Goal: Navigation & Orientation: Find specific page/section

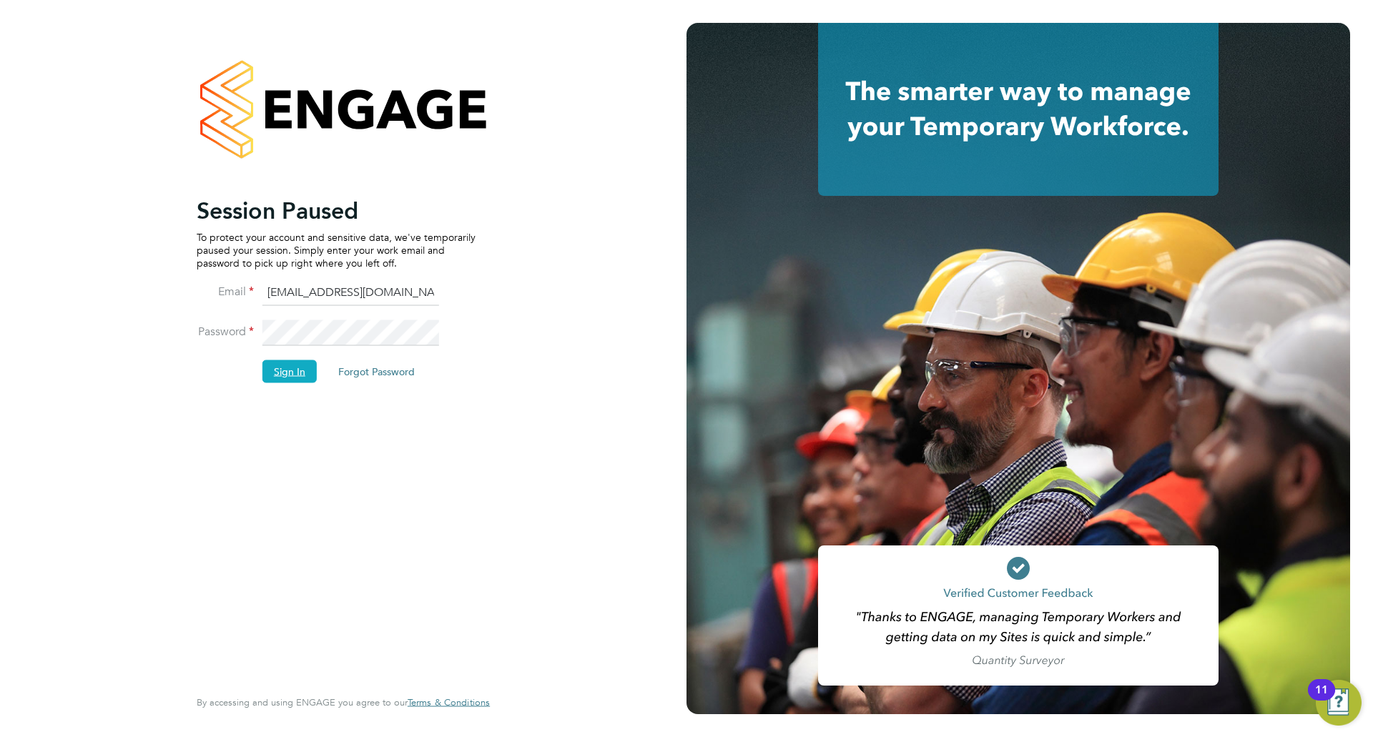
click at [310, 374] on button "Sign In" at bounding box center [289, 371] width 54 height 23
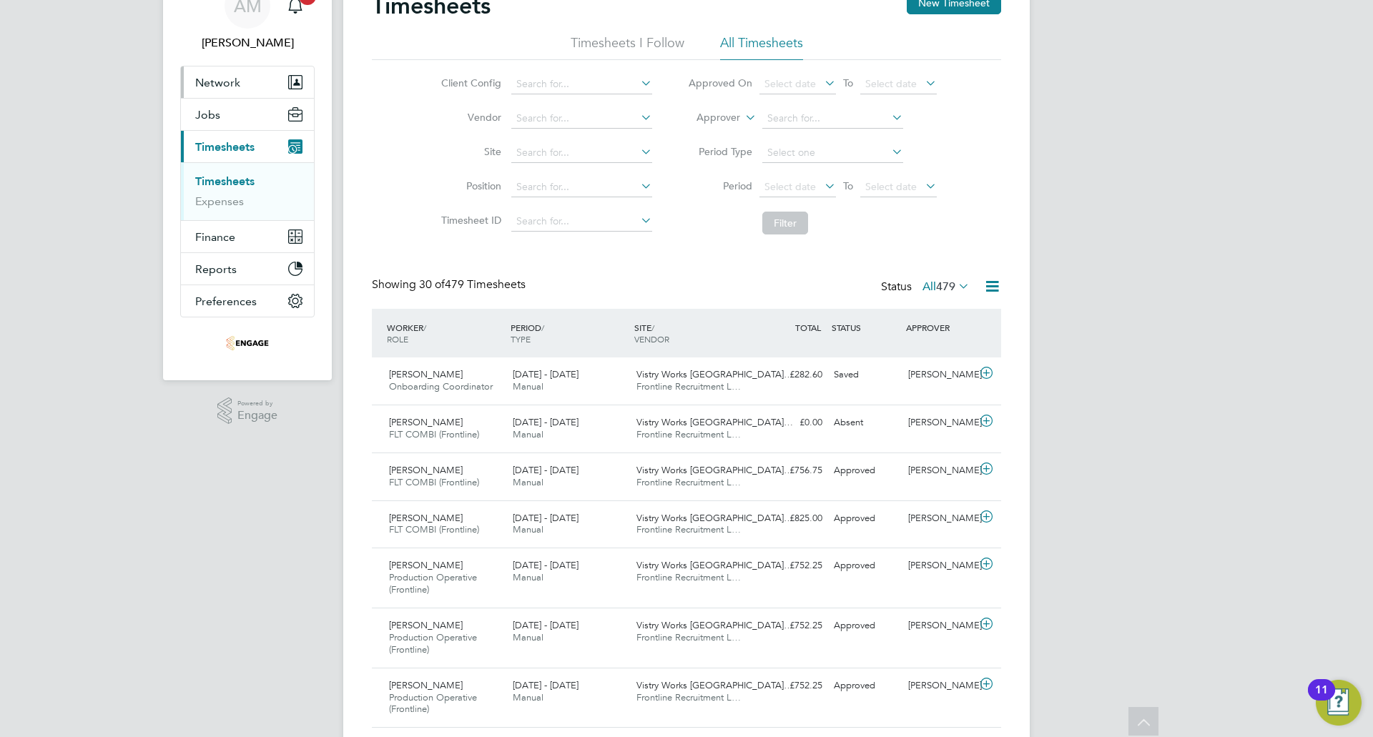
click at [230, 77] on span "Network" at bounding box center [217, 83] width 45 height 14
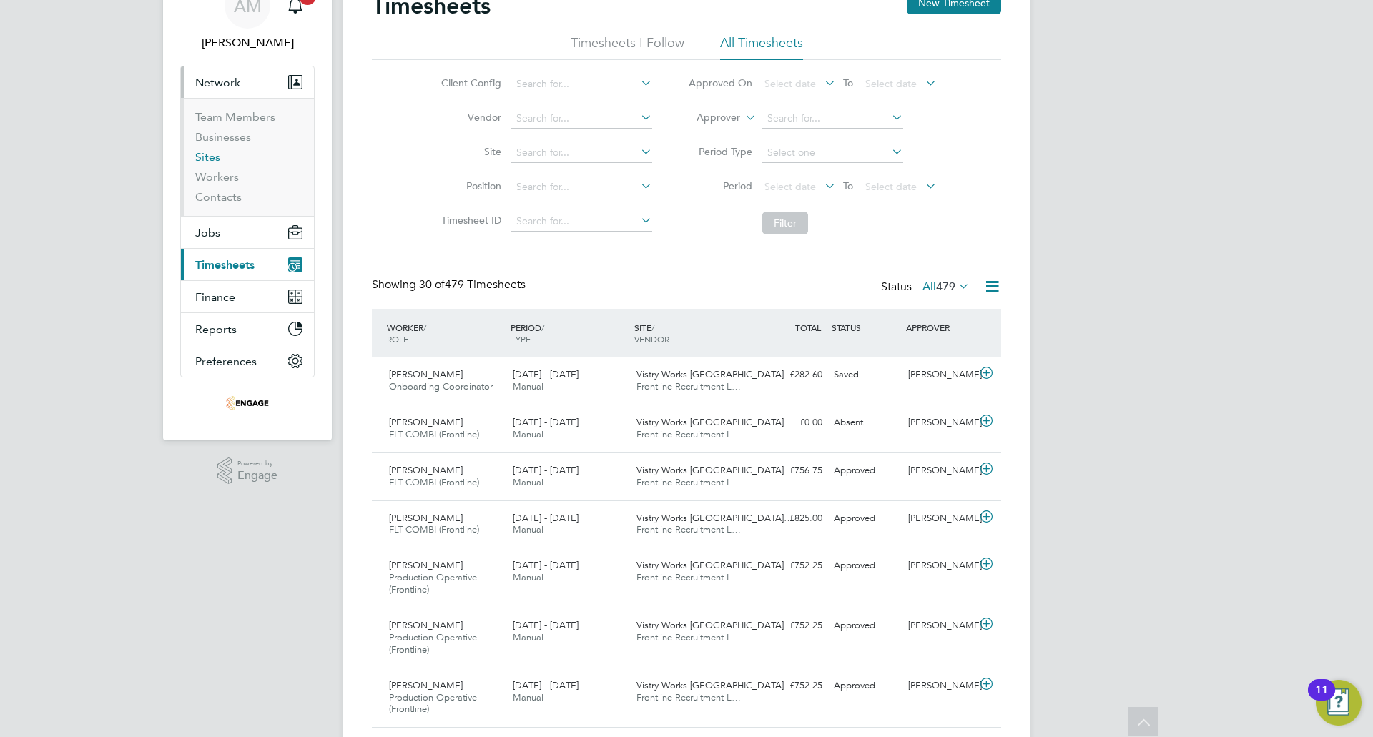
click at [215, 157] on link "Sites" at bounding box center [207, 157] width 25 height 14
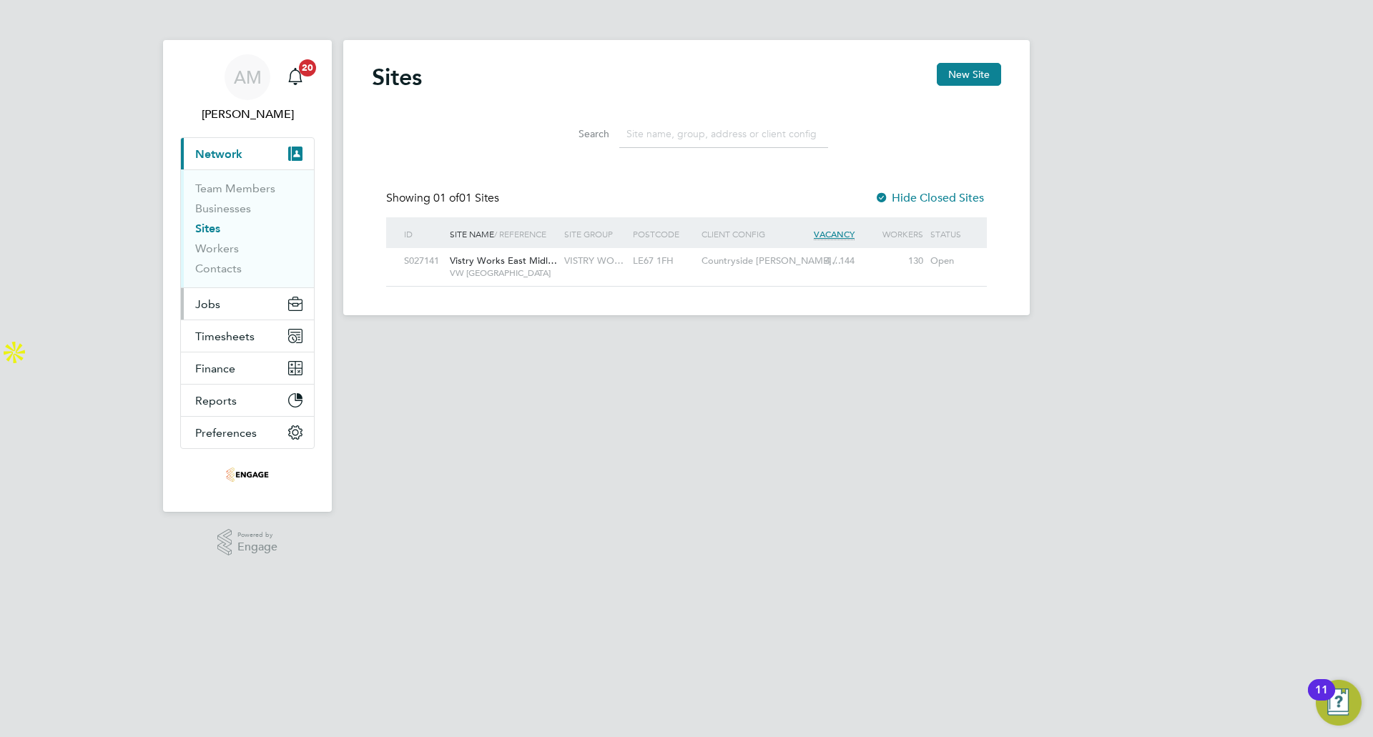
click at [227, 312] on button "Jobs" at bounding box center [247, 303] width 133 height 31
click at [222, 304] on button "Jobs" at bounding box center [247, 303] width 133 height 31
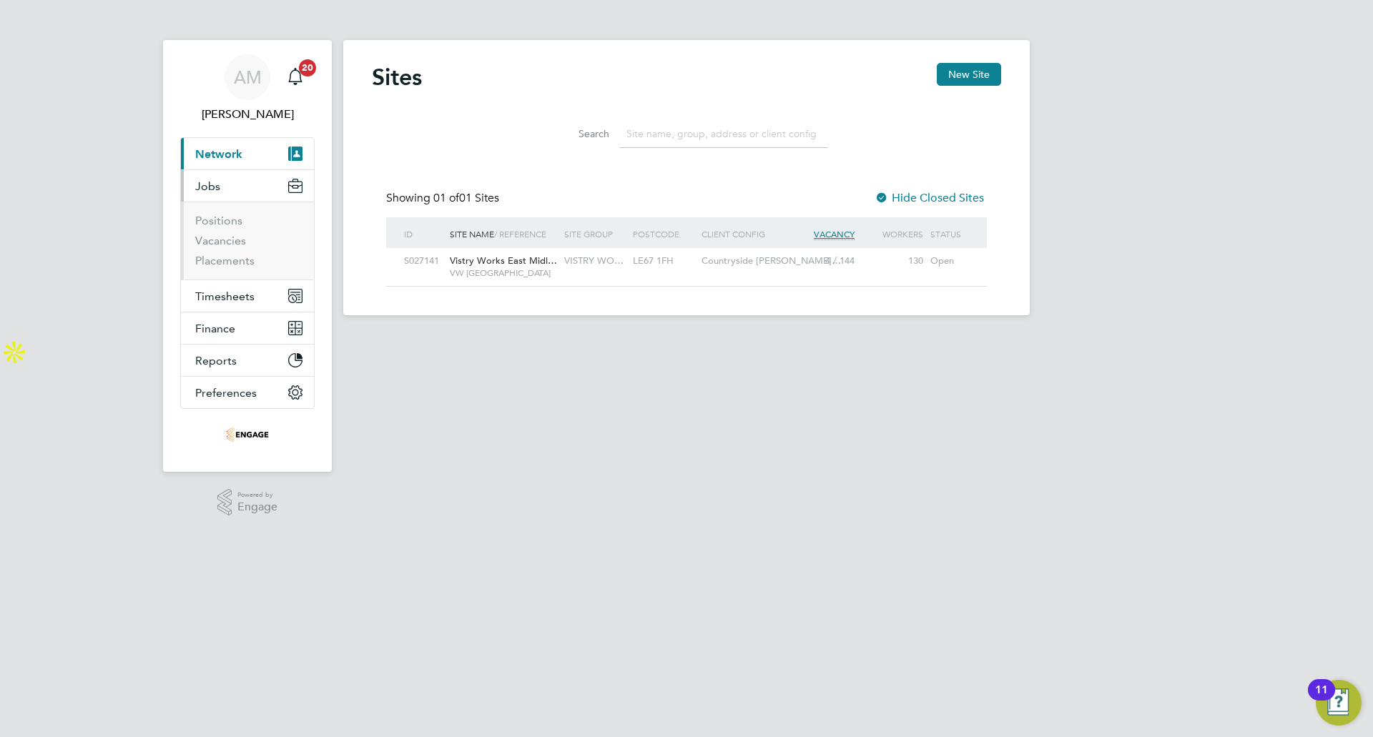
click at [237, 152] on span "Network" at bounding box center [218, 154] width 47 height 14
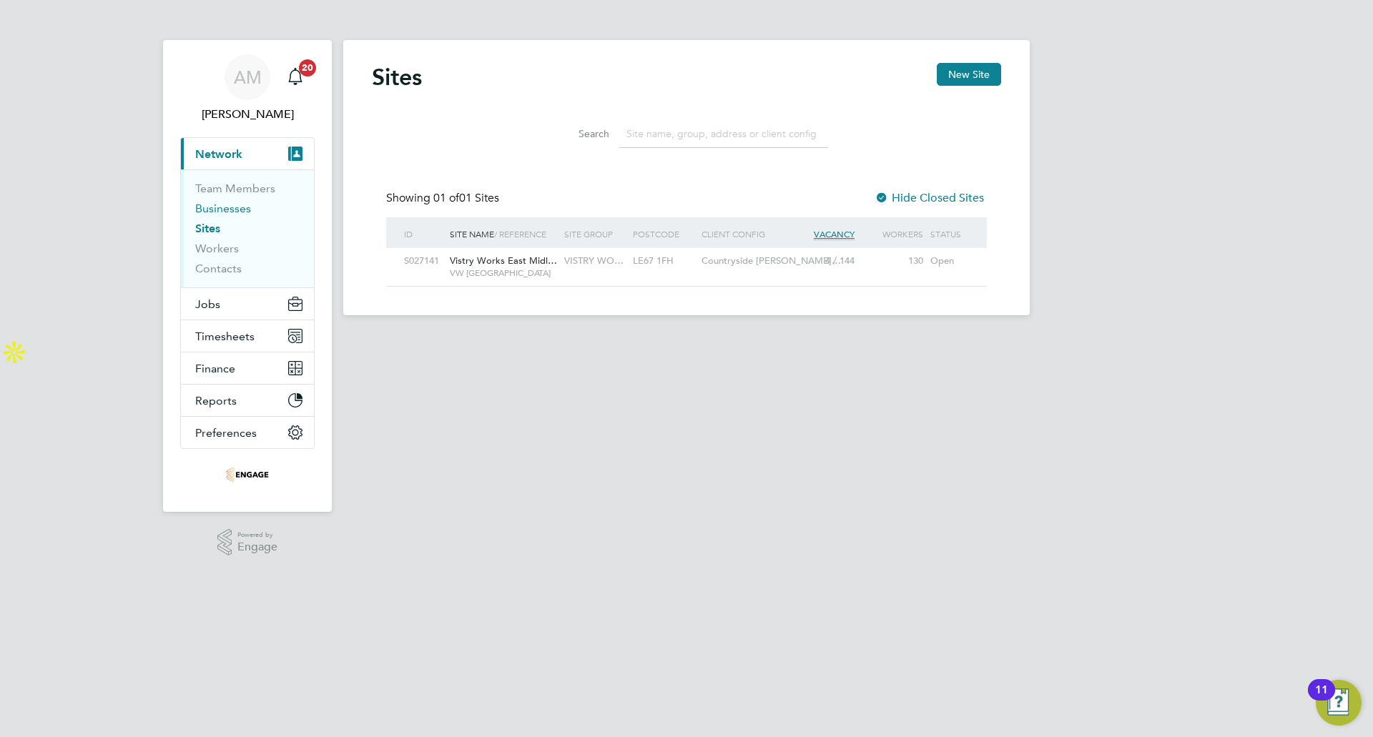
click at [227, 210] on link "Businesses" at bounding box center [223, 209] width 56 height 14
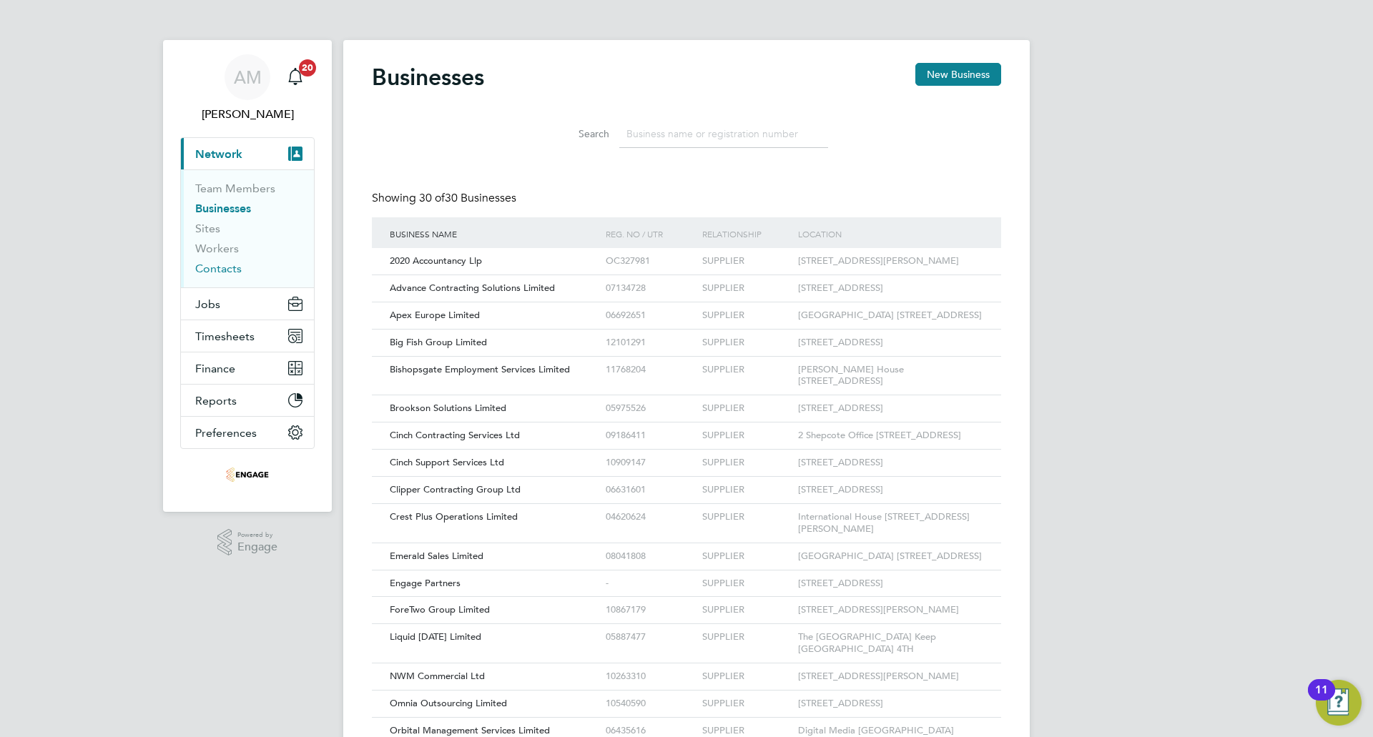
click at [220, 268] on link "Contacts" at bounding box center [218, 269] width 46 height 14
